Goal: Task Accomplishment & Management: Use online tool/utility

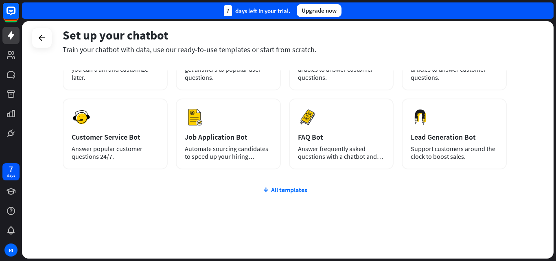
scroll to position [99, 0]
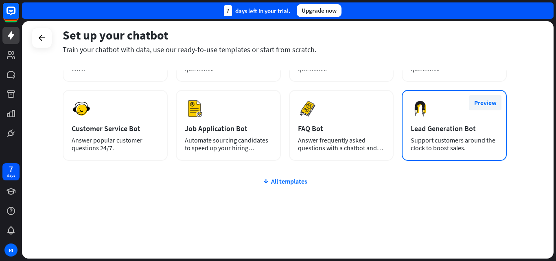
click at [479, 104] on button "Preview" at bounding box center [485, 102] width 33 height 15
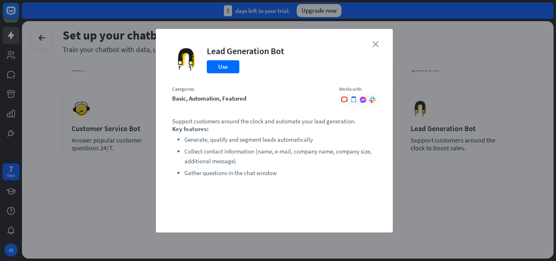
click at [375, 44] on icon "close" at bounding box center [376, 44] width 6 height 6
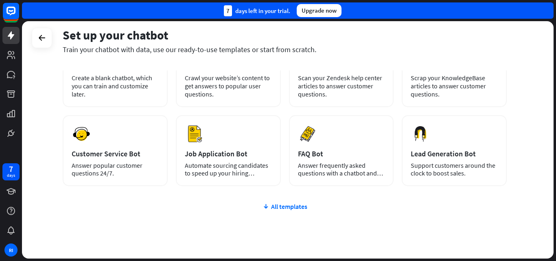
scroll to position [81, 0]
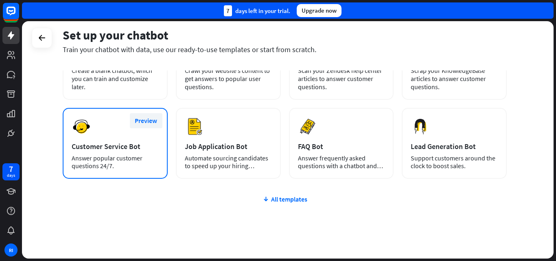
click at [143, 122] on button "Preview" at bounding box center [146, 120] width 33 height 15
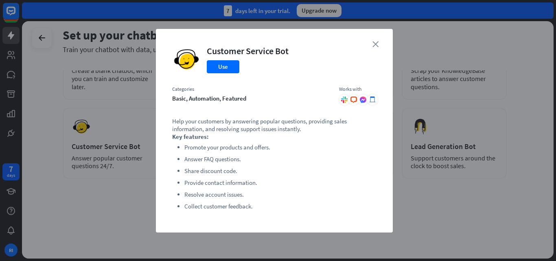
click at [375, 44] on icon "close" at bounding box center [376, 44] width 6 height 6
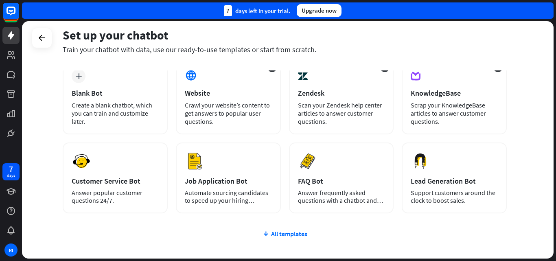
scroll to position [0, 0]
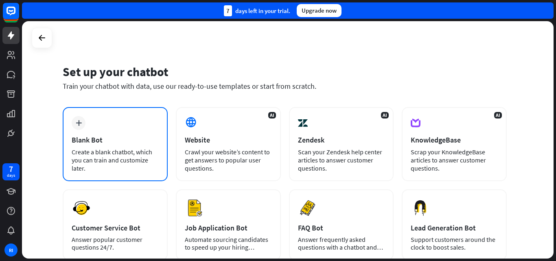
click at [98, 134] on div "plus Blank Bot Create a blank chatbot, which you can train and customize later." at bounding box center [115, 144] width 105 height 74
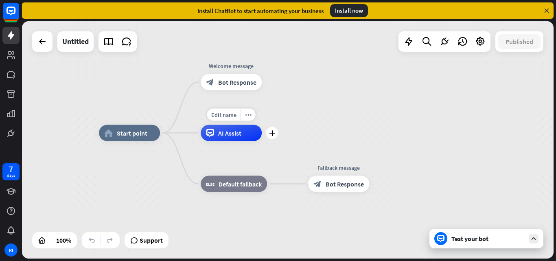
drag, startPoint x: 230, startPoint y: 122, endPoint x: 200, endPoint y: 114, distance: 30.2
click at [201, 125] on div "Edit name more_horiz plus AI Assist" at bounding box center [231, 133] width 61 height 16
drag, startPoint x: 225, startPoint y: 85, endPoint x: 263, endPoint y: 106, distance: 43.2
click at [262, 90] on div "Edit name more_horiz plus block_bot_response Bot Response" at bounding box center [231, 82] width 61 height 16
drag, startPoint x: 220, startPoint y: 134, endPoint x: 248, endPoint y: 138, distance: 27.9
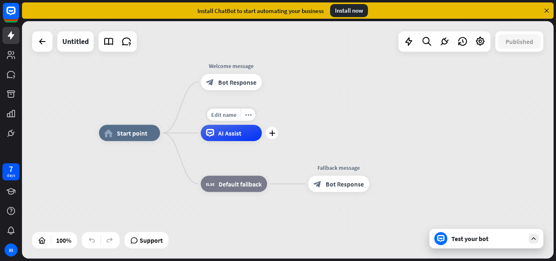
click at [249, 136] on div "AI Assist" at bounding box center [231, 133] width 61 height 16
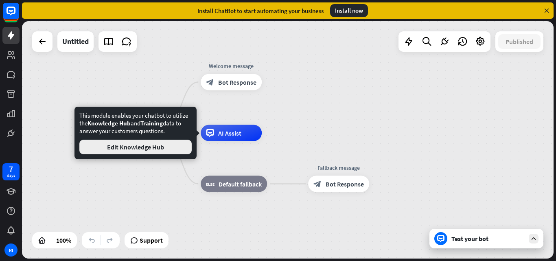
click at [126, 147] on button "Edit Knowledge Hub" at bounding box center [135, 147] width 112 height 15
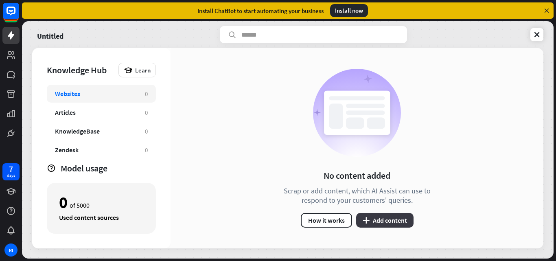
click at [377, 221] on button "plus Add content" at bounding box center [384, 220] width 57 height 15
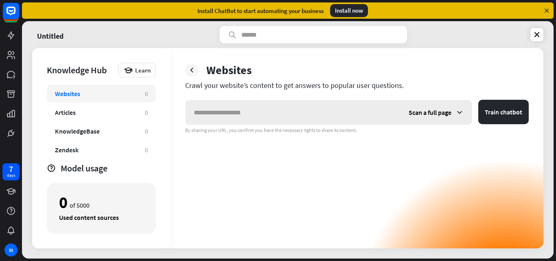
click at [442, 112] on span "Scan a full page" at bounding box center [430, 112] width 43 height 8
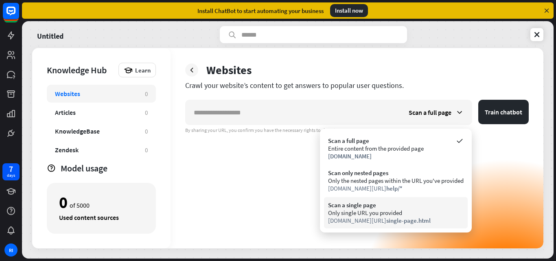
click at [355, 207] on div "Scan a single page" at bounding box center [396, 205] width 136 height 8
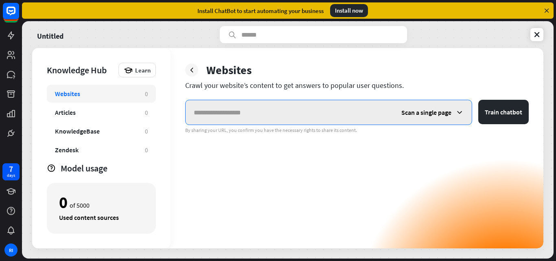
click at [219, 112] on input "text" at bounding box center [290, 112] width 208 height 24
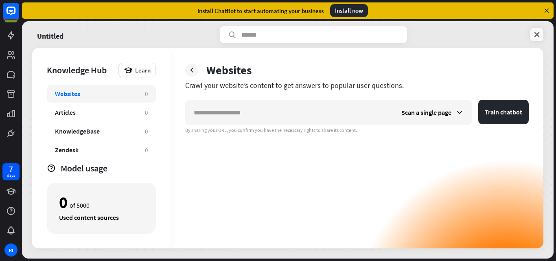
click at [540, 33] on icon at bounding box center [537, 35] width 8 height 8
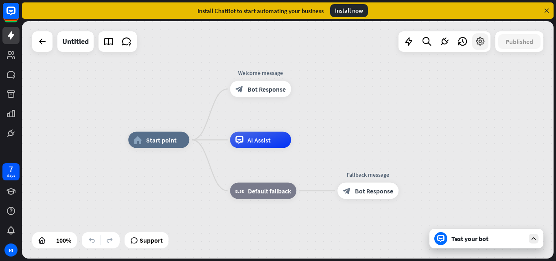
click at [483, 46] on icon at bounding box center [480, 41] width 11 height 11
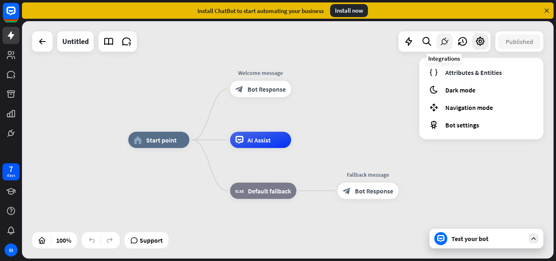
click at [443, 41] on icon at bounding box center [444, 41] width 11 height 11
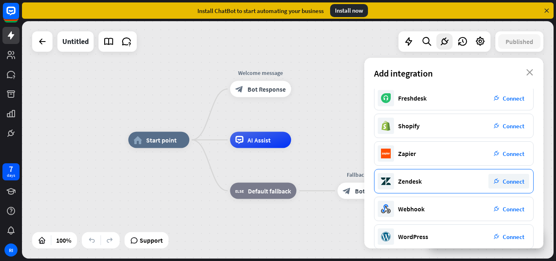
scroll to position [151, 0]
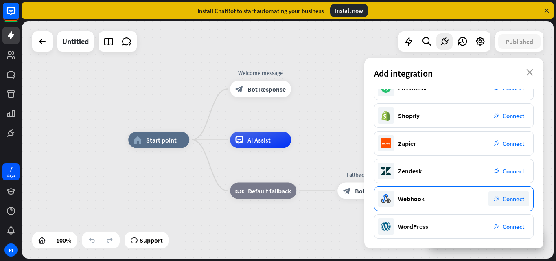
click at [508, 199] on span "Connect" at bounding box center [514, 199] width 22 height 8
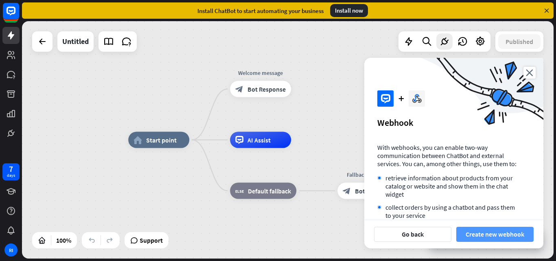
click at [480, 236] on button "Create new webhook" at bounding box center [495, 234] width 77 height 15
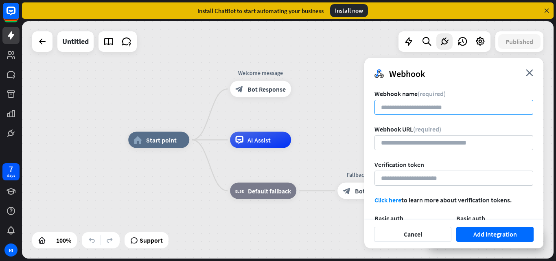
click at [395, 108] on input at bounding box center [454, 107] width 159 height 15
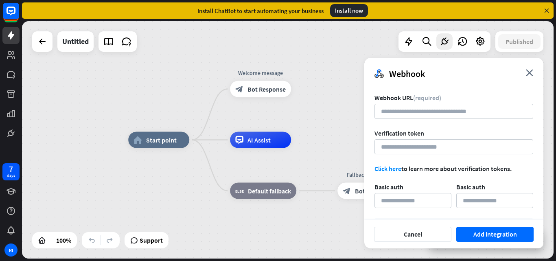
scroll to position [75, 0]
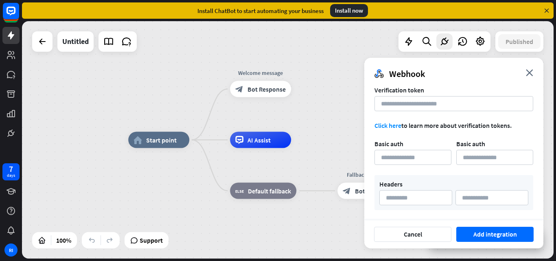
click at [382, 127] on link "Click here" at bounding box center [388, 125] width 27 height 8
